Goal: Communication & Community: Connect with others

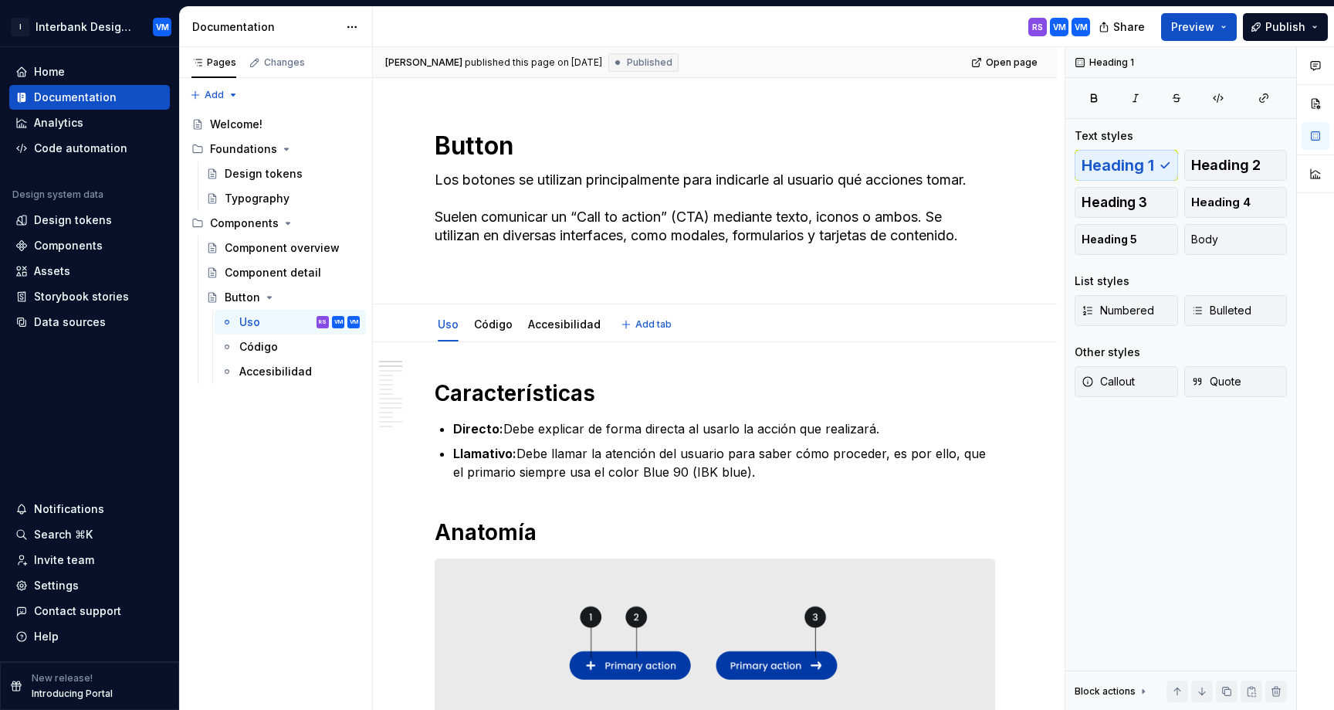
scroll to position [12, 0]
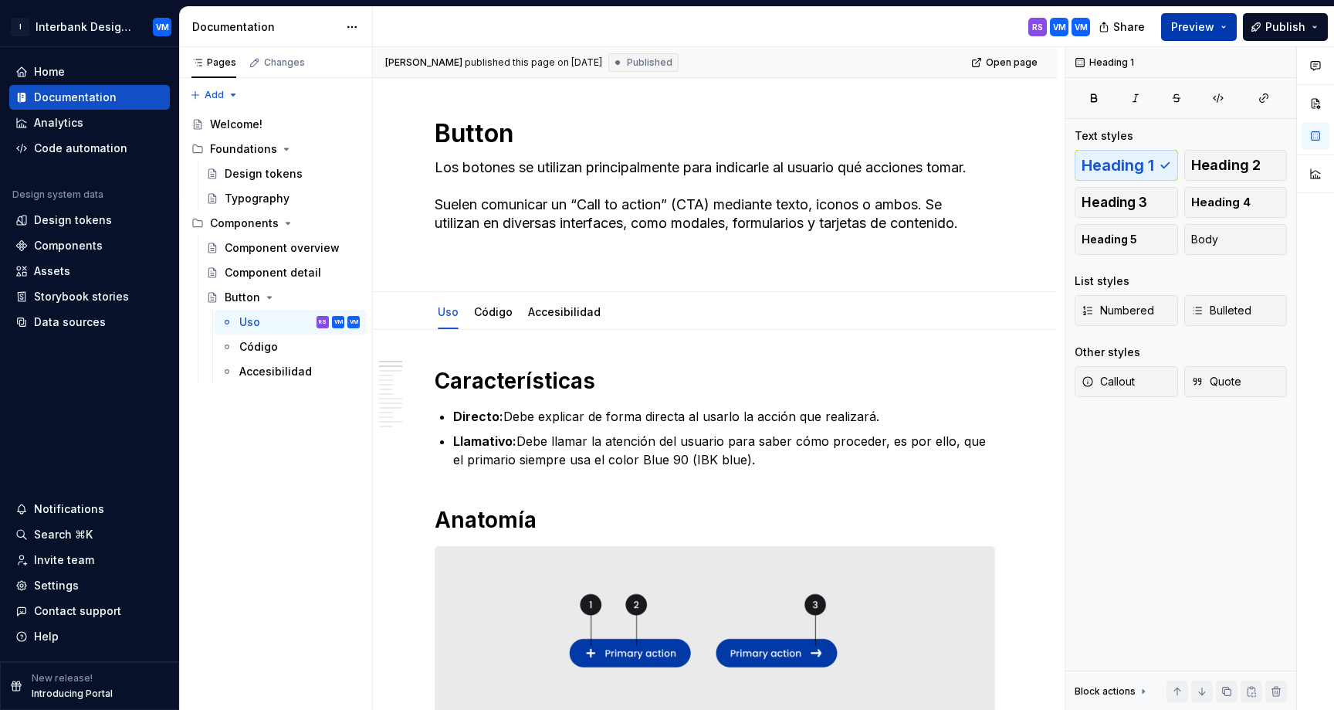
click at [1193, 29] on span "Preview" at bounding box center [1192, 26] width 43 height 15
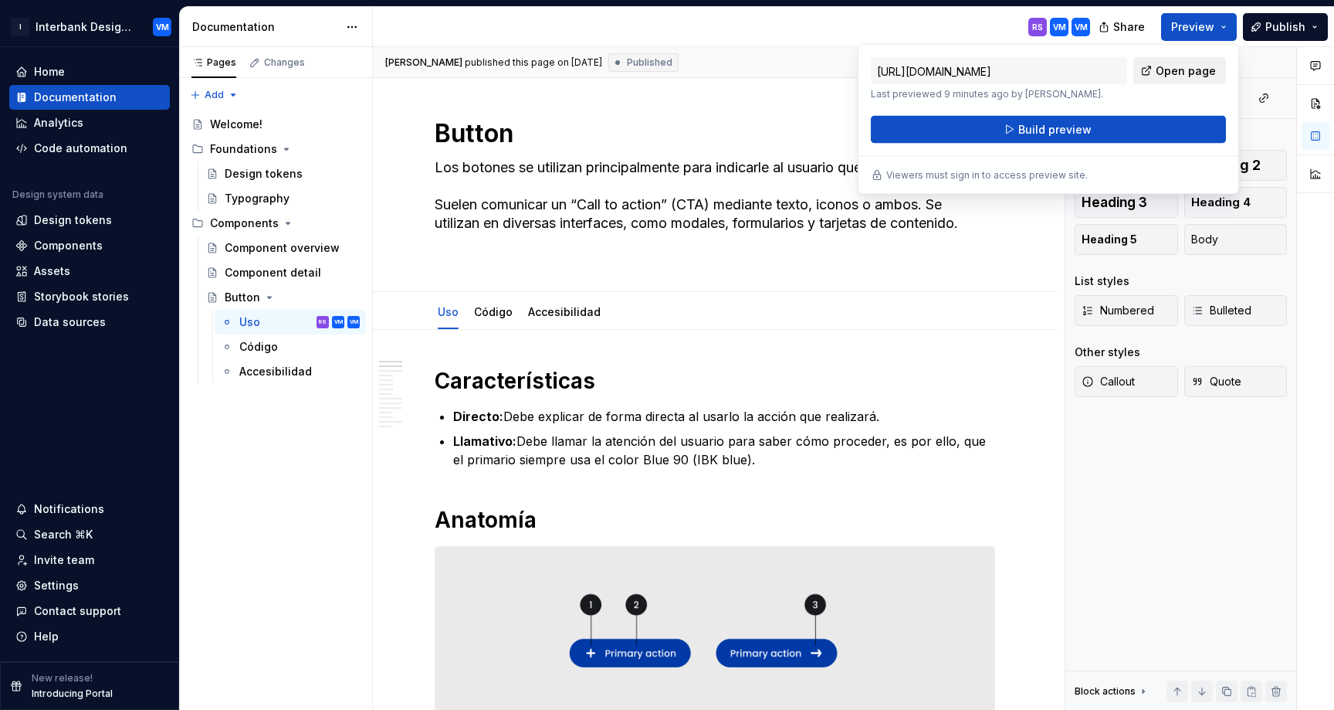
click at [1169, 70] on span "Open page" at bounding box center [1186, 70] width 60 height 15
click at [1314, 26] on button "Publish" at bounding box center [1285, 27] width 85 height 28
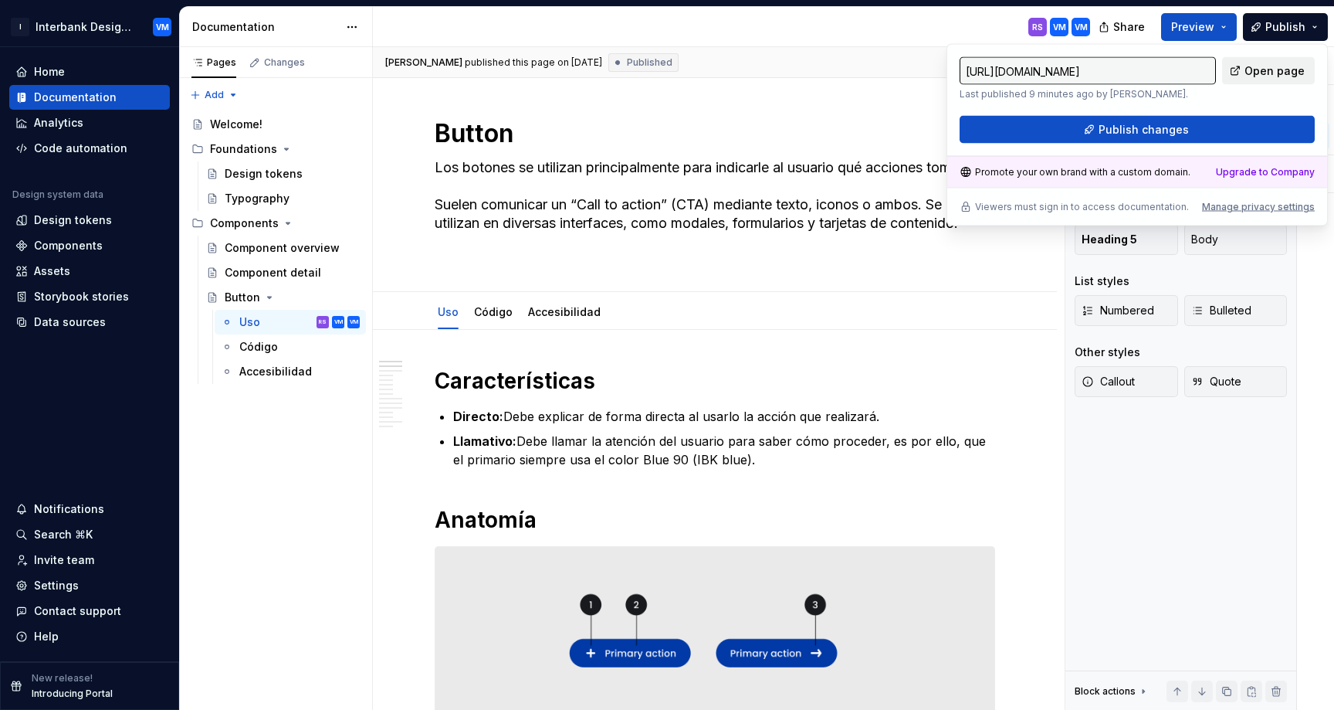
click at [1256, 69] on span "Open page" at bounding box center [1275, 70] width 60 height 15
click at [960, 19] on div "RS VM VM" at bounding box center [738, 27] width 730 height 40
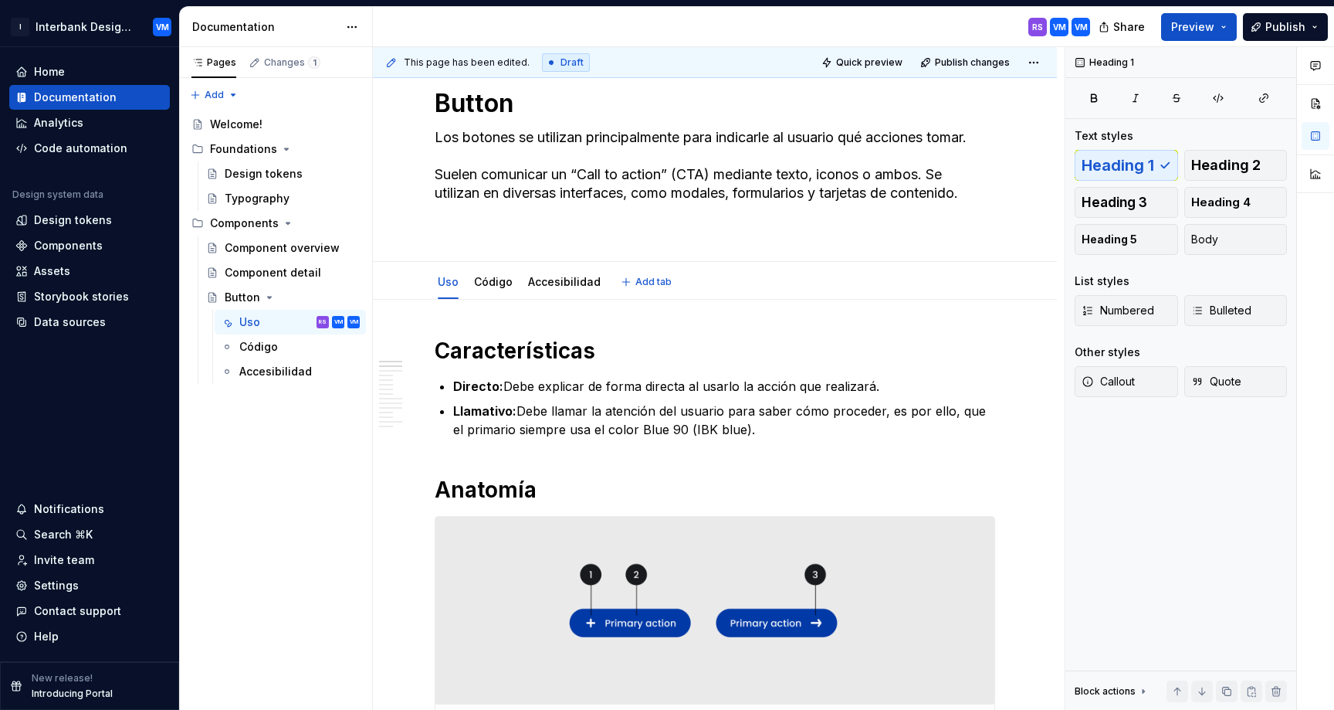
scroll to position [46, 0]
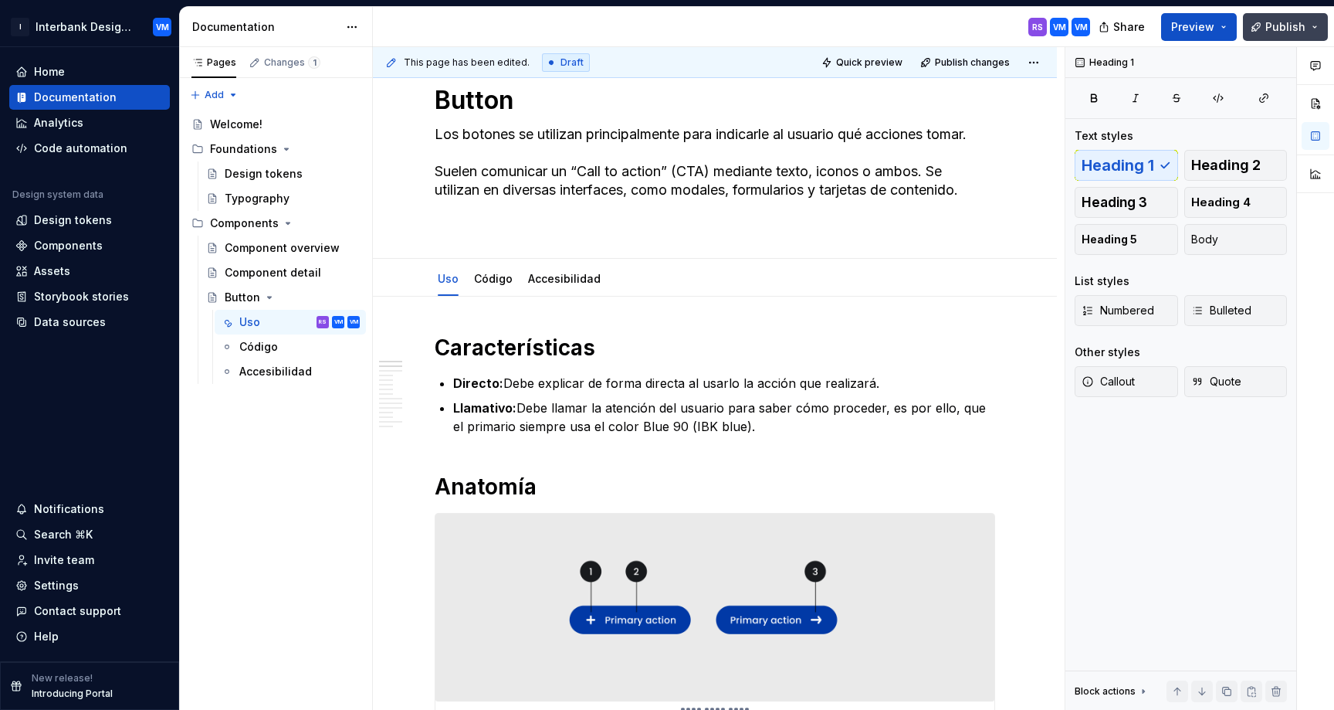
click at [1285, 28] on span "Publish" at bounding box center [1286, 26] width 40 height 15
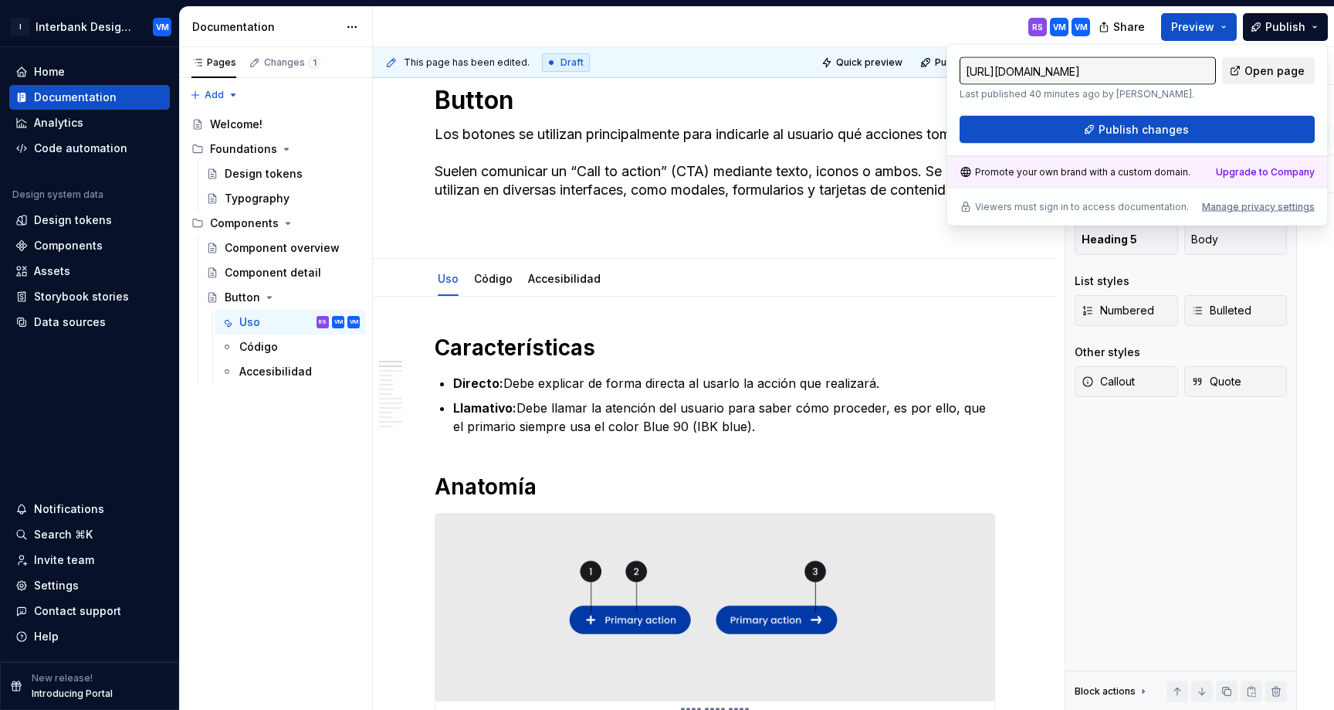
click at [1242, 63] on link "Open page" at bounding box center [1268, 71] width 93 height 28
type textarea "*"
click at [62, 561] on div "Invite team" at bounding box center [64, 559] width 60 height 15
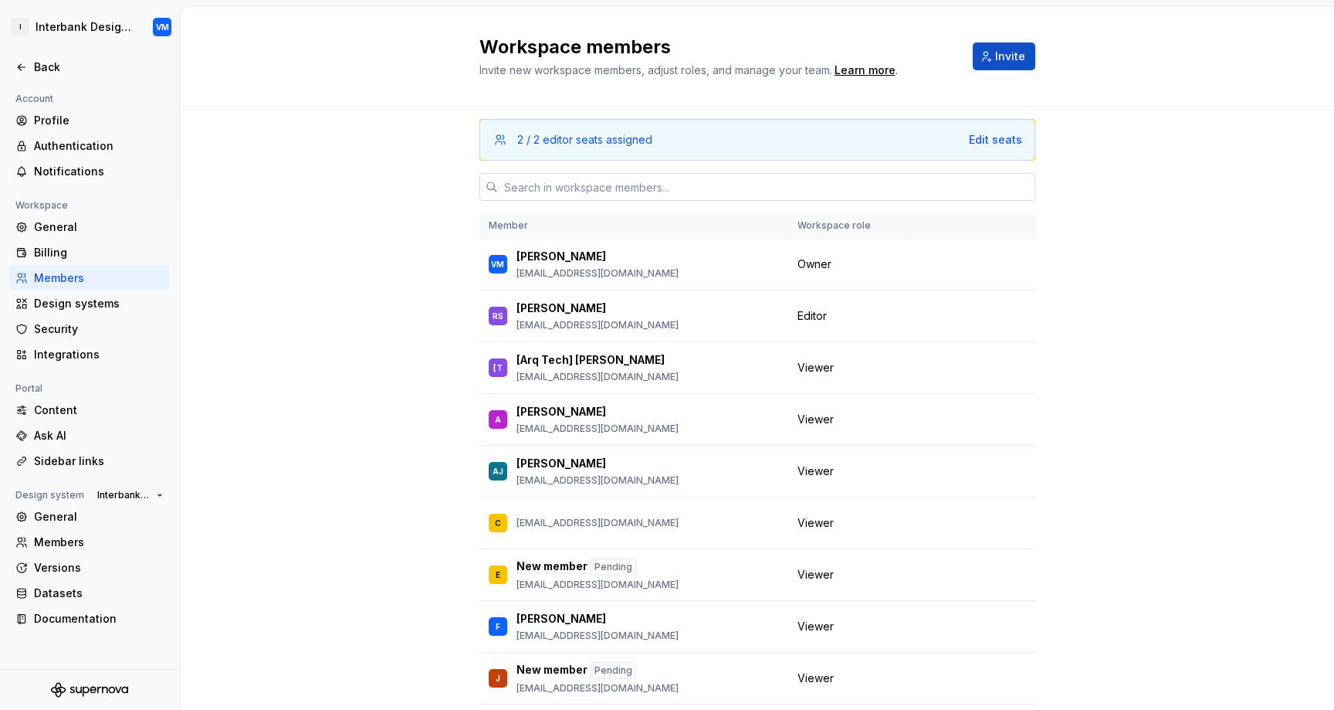
click at [568, 195] on input "text" at bounding box center [766, 187] width 537 height 28
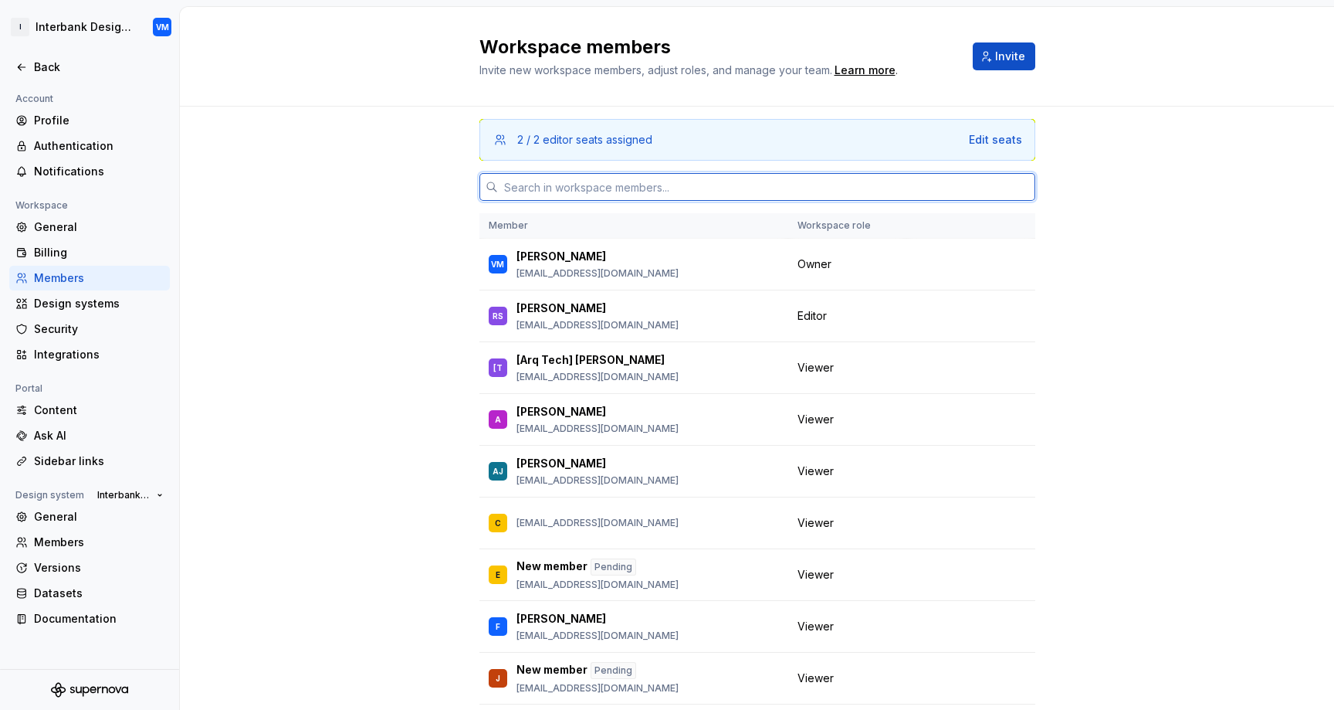
click at [619, 184] on input "text" at bounding box center [766, 187] width 537 height 28
paste input "[EMAIL_ADDRESS][DOMAIN_NAME]"
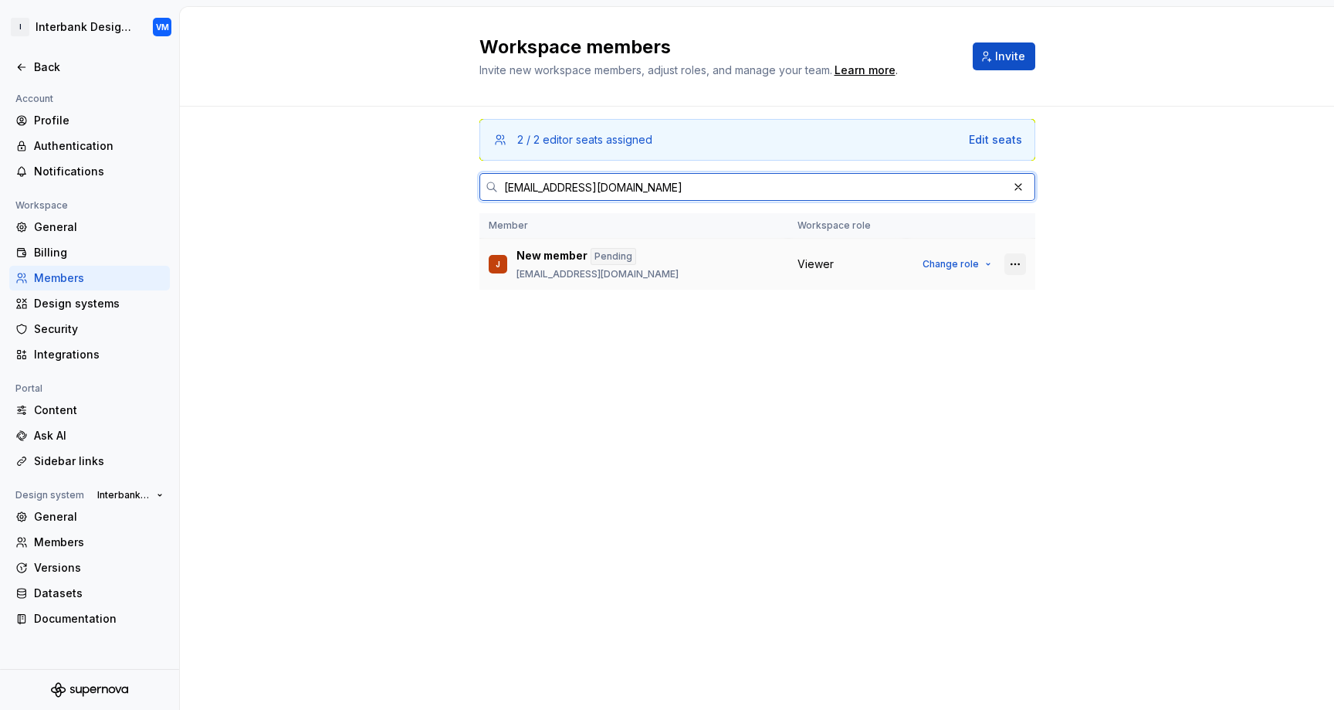
type input "[EMAIL_ADDRESS][DOMAIN_NAME]"
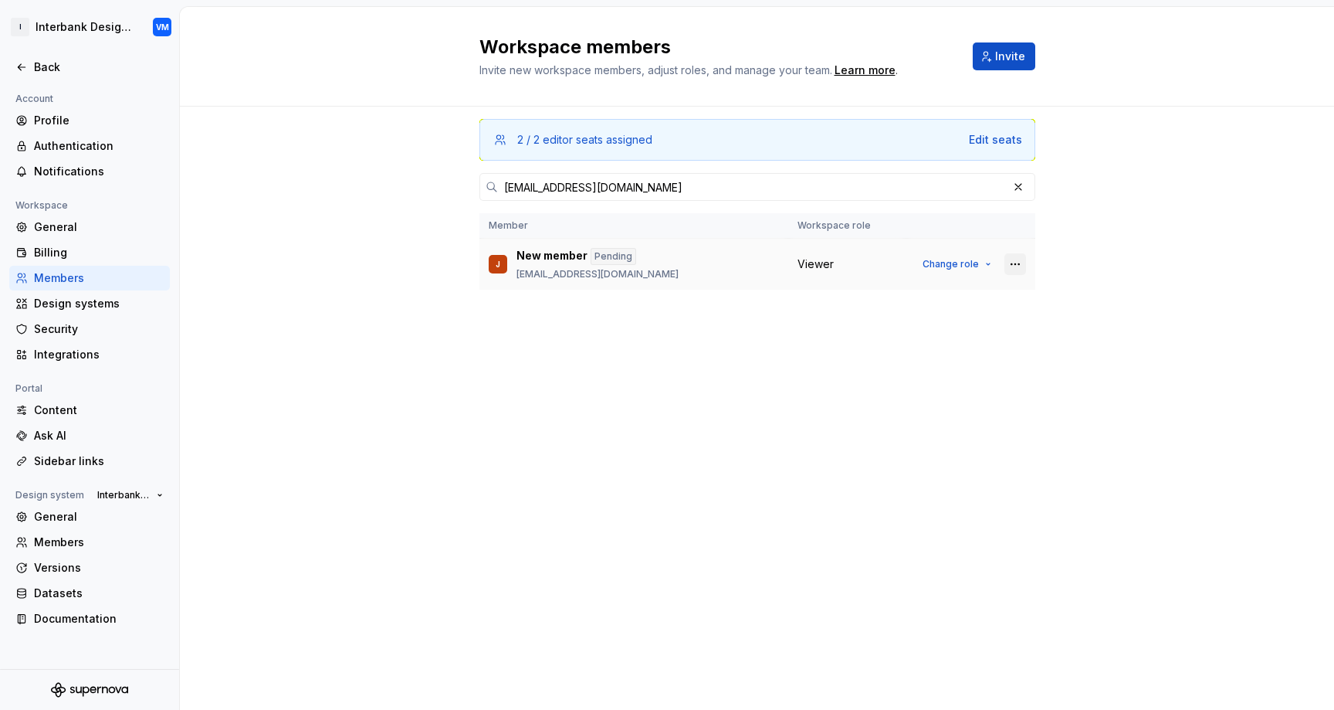
click at [1011, 262] on button "button" at bounding box center [1016, 264] width 22 height 22
click at [978, 295] on div "Send invitation again" at bounding box center [935, 293] width 162 height 15
click at [1016, 262] on button "button" at bounding box center [1016, 264] width 22 height 22
click at [930, 293] on div "Send invitation again" at bounding box center [912, 293] width 116 height 15
click at [397, 168] on div "2 / 2 editor seats assigned Edit seats [EMAIL_ADDRESS][DOMAIN_NAME] Member Work…" at bounding box center [757, 408] width 1154 height 603
